Goal: Task Accomplishment & Management: Use online tool/utility

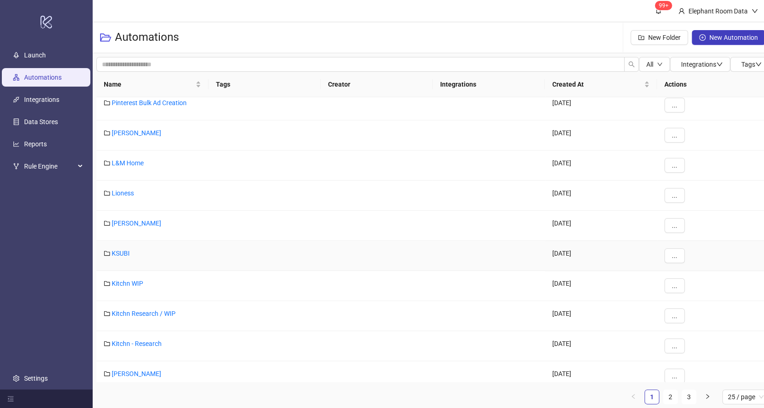
scroll to position [399, 0]
click at [130, 309] on link "[PERSON_NAME]" at bounding box center [137, 312] width 50 height 7
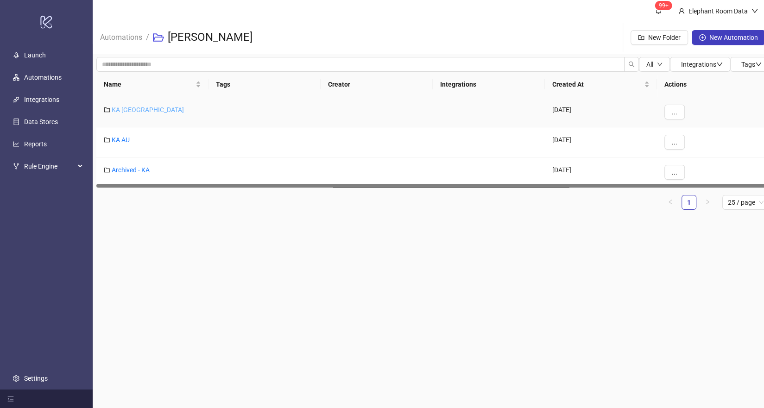
click at [125, 111] on link "KA [GEOGRAPHIC_DATA]" at bounding box center [148, 109] width 72 height 7
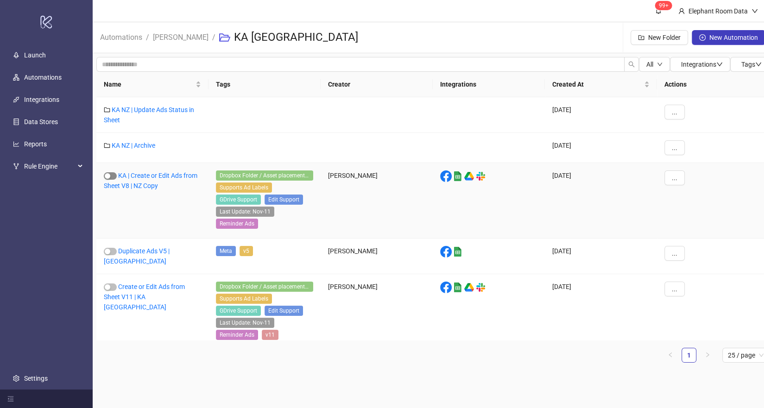
click at [114, 176] on span "button" at bounding box center [110, 175] width 13 height 7
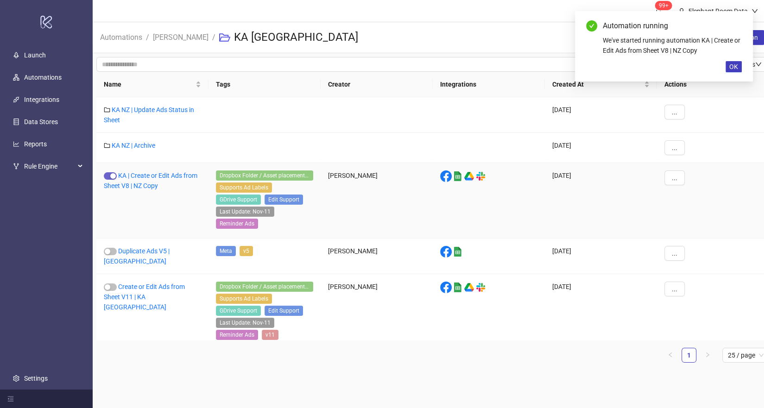
click at [114, 176] on div "button" at bounding box center [113, 176] width 6 height 6
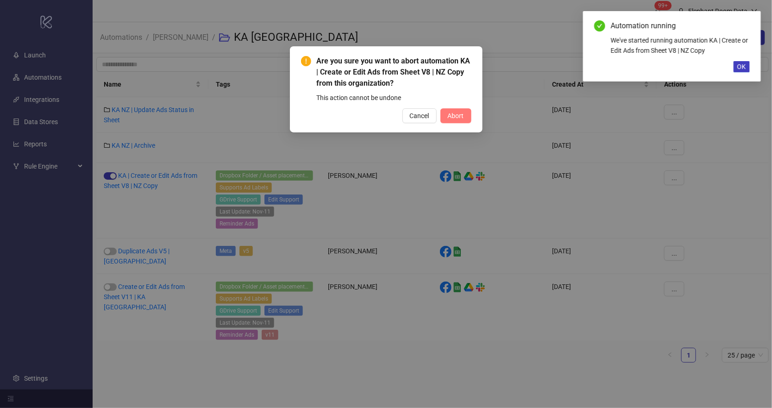
click at [457, 113] on span "Abort" at bounding box center [456, 115] width 16 height 7
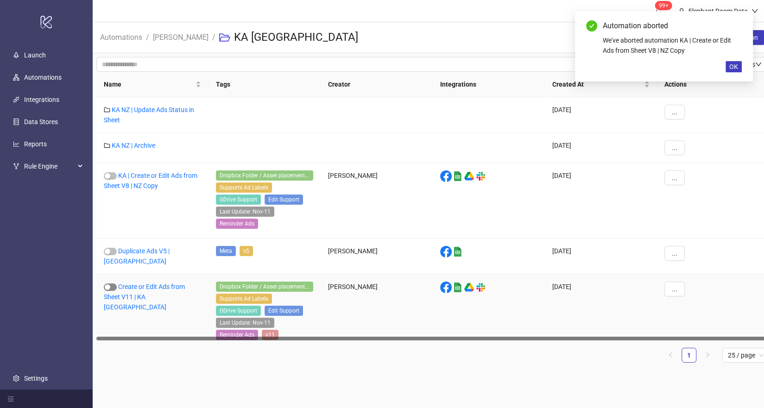
click at [112, 283] on span "button" at bounding box center [110, 286] width 13 height 7
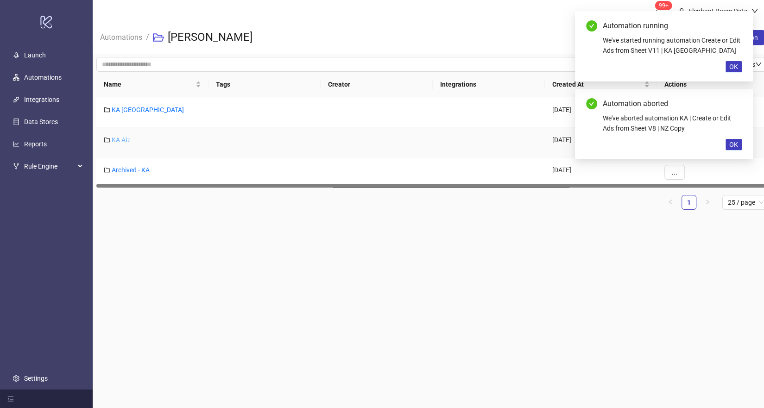
click at [119, 137] on link "KA AU" at bounding box center [121, 139] width 18 height 7
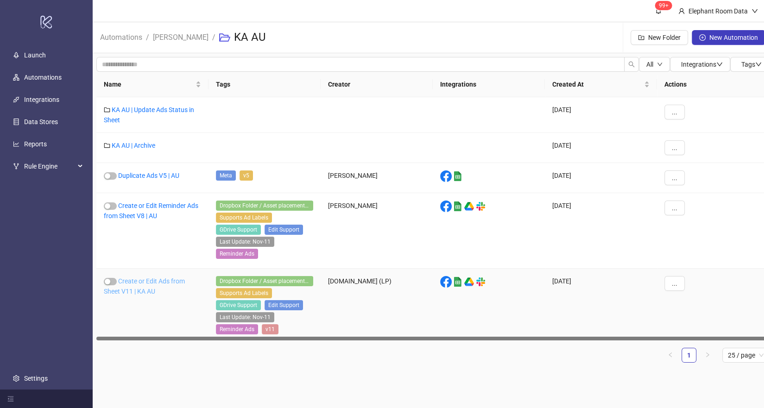
scroll to position [7, 0]
click at [107, 279] on div "button" at bounding box center [108, 282] width 6 height 6
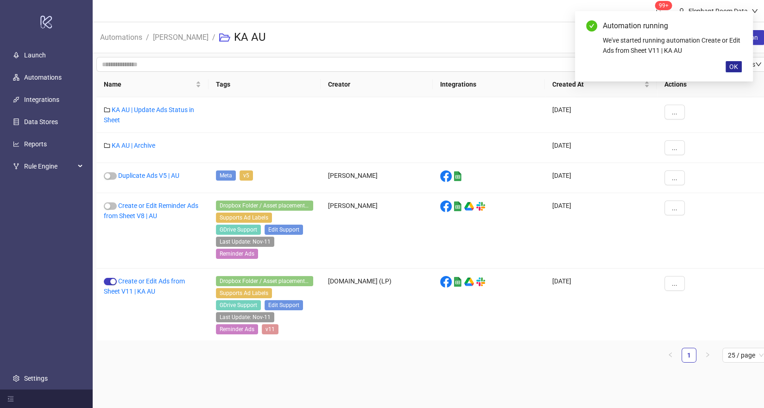
click at [737, 68] on span "OK" at bounding box center [733, 66] width 9 height 7
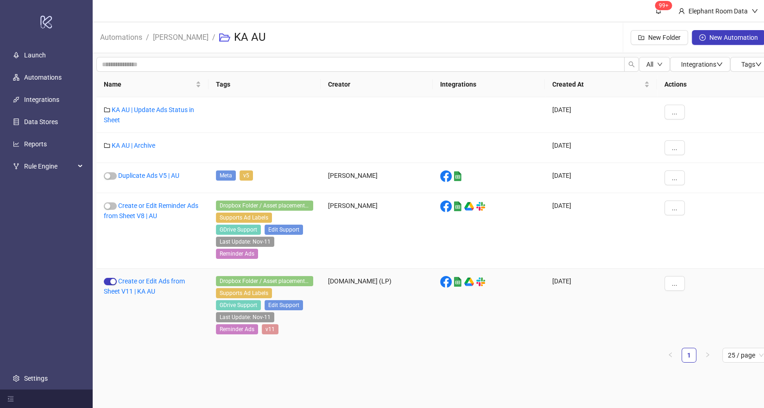
scroll to position [8, 0]
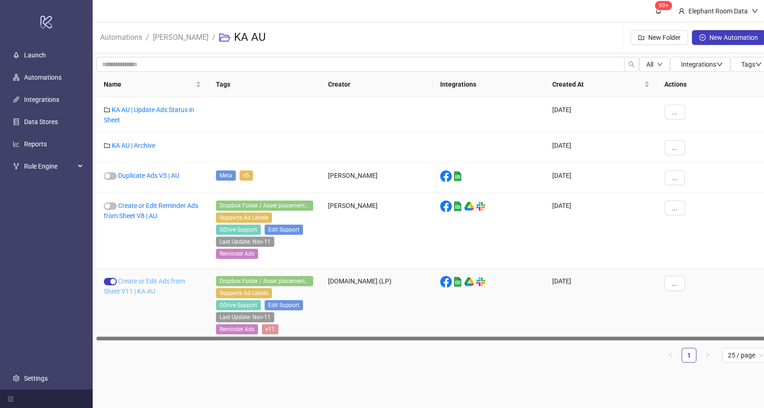
click at [149, 277] on link "Create or Edit Ads from Sheet V11 | KA AU" at bounding box center [144, 286] width 81 height 18
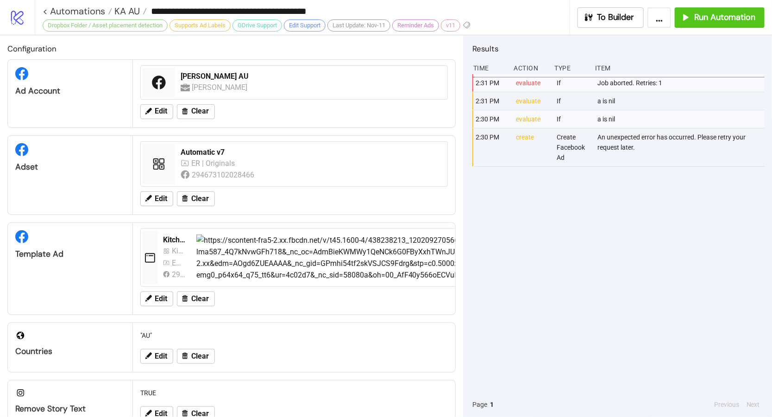
click at [561, 262] on div "2:31 PM evaluate If Job aborted. Retries: 1 2:31 PM evaluate If a is nil 2:30 P…" at bounding box center [618, 233] width 292 height 318
click at [561, 263] on div "2:31 PM evaluate If Job aborted. Retries: 1 2:31 PM evaluate If a is nil 2:30 P…" at bounding box center [618, 233] width 292 height 318
click at [571, 278] on div "2:31 PM evaluate If Job aborted. Retries: 1 2:31 PM evaluate If a is nil 2:30 P…" at bounding box center [618, 233] width 292 height 318
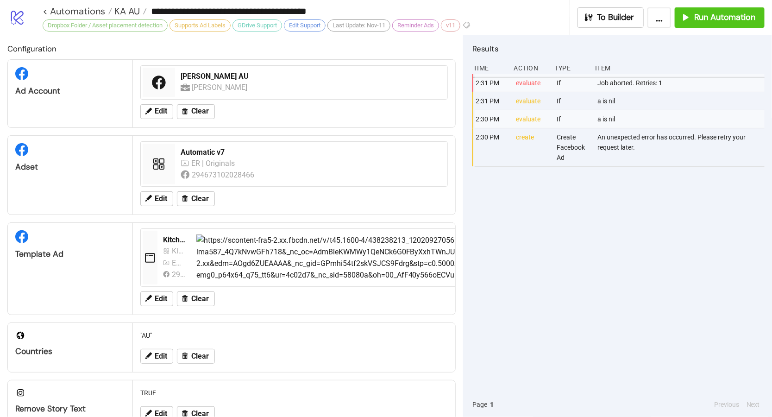
click at [571, 278] on div "2:31 PM evaluate If Job aborted. Retries: 1 2:31 PM evaluate If a is nil 2:30 P…" at bounding box center [618, 233] width 292 height 318
click at [666, 264] on div "2:31 PM evaluate If Job aborted. Retries: 1 2:31 PM evaluate If a is nil 2:30 P…" at bounding box center [618, 233] width 292 height 318
click at [725, 20] on span "Run Automation" at bounding box center [724, 17] width 61 height 11
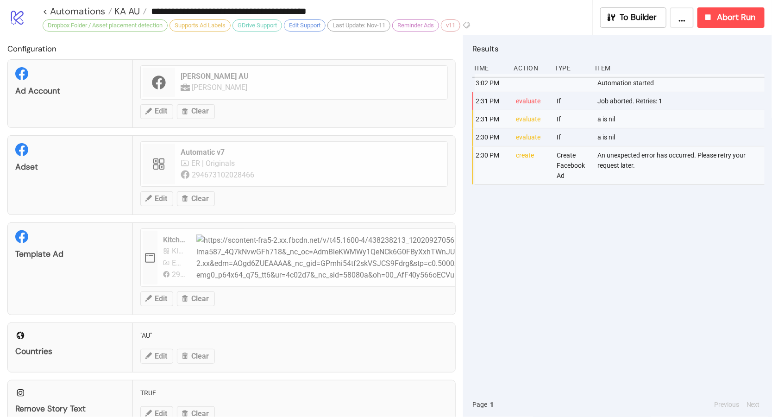
click at [574, 232] on div "3:02 PM Automation started 2:31 PM evaluate If Job aborted. Retries: 1 2:31 PM …" at bounding box center [618, 233] width 292 height 318
click at [648, 176] on div "An unexpected error has occurred. Please retry your request later." at bounding box center [681, 165] width 170 height 38
